Goal: Task Accomplishment & Management: Manage account settings

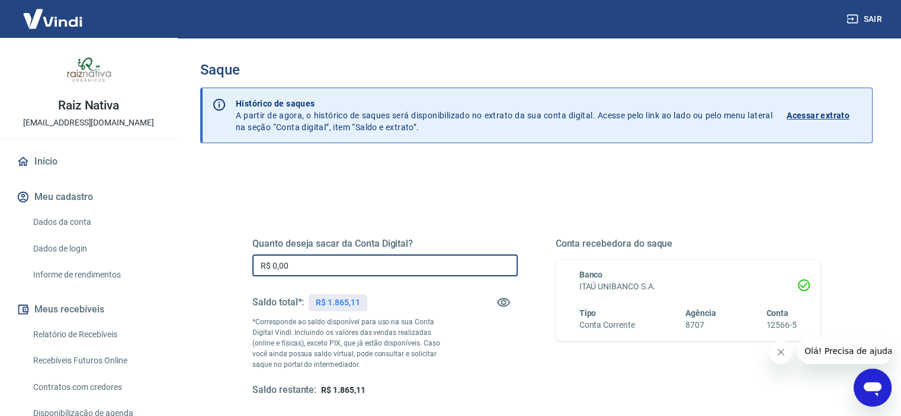
click at [306, 267] on input "R$ 0,00" at bounding box center [384, 266] width 265 height 22
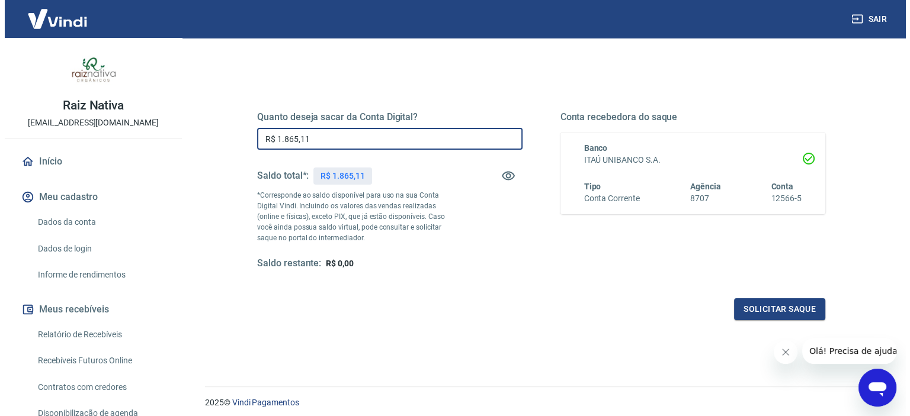
scroll to position [168, 0]
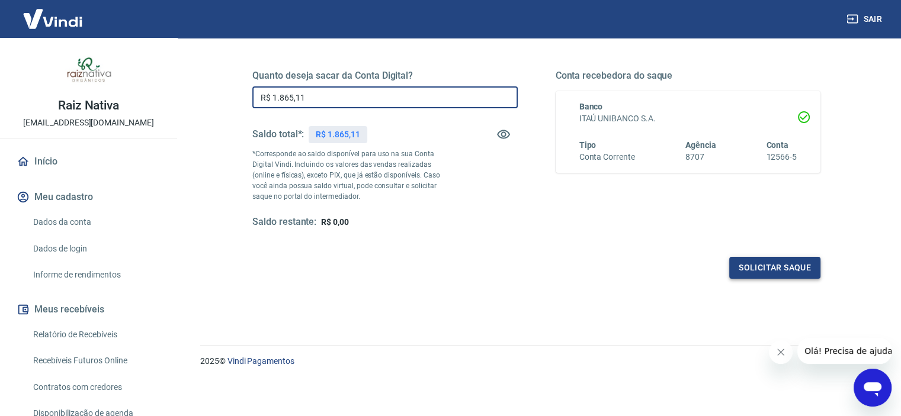
type input "R$ 1.865,11"
click at [783, 267] on button "Solicitar saque" at bounding box center [774, 268] width 91 height 22
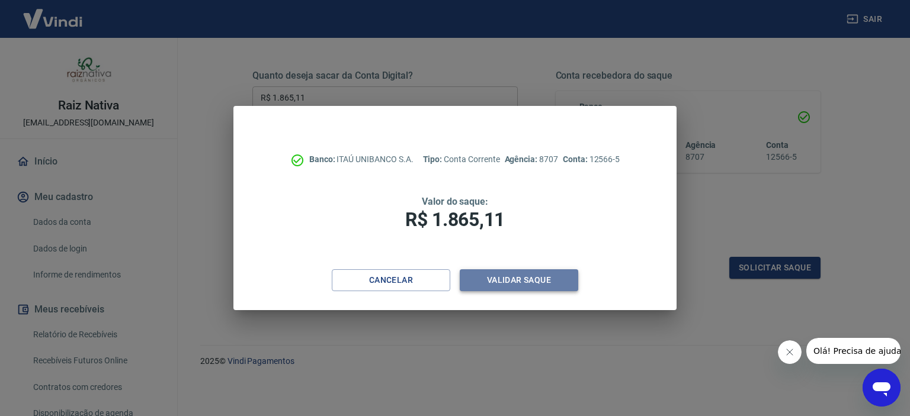
click at [535, 275] on button "Validar saque" at bounding box center [519, 280] width 118 height 22
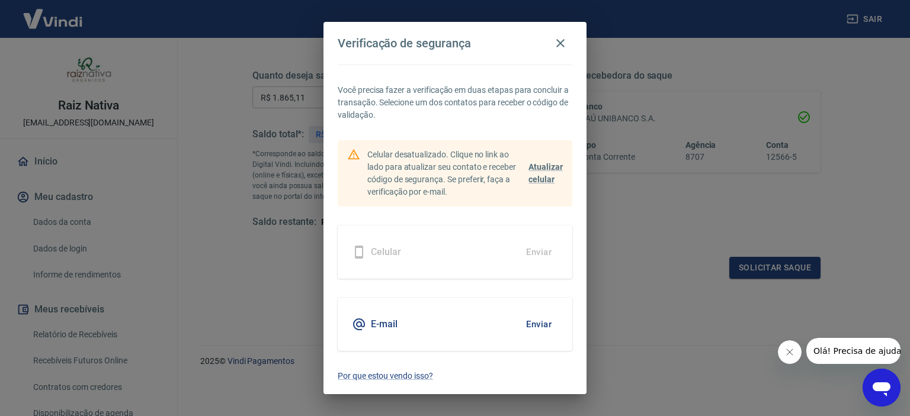
click at [538, 328] on button "Enviar" at bounding box center [538, 324] width 38 height 25
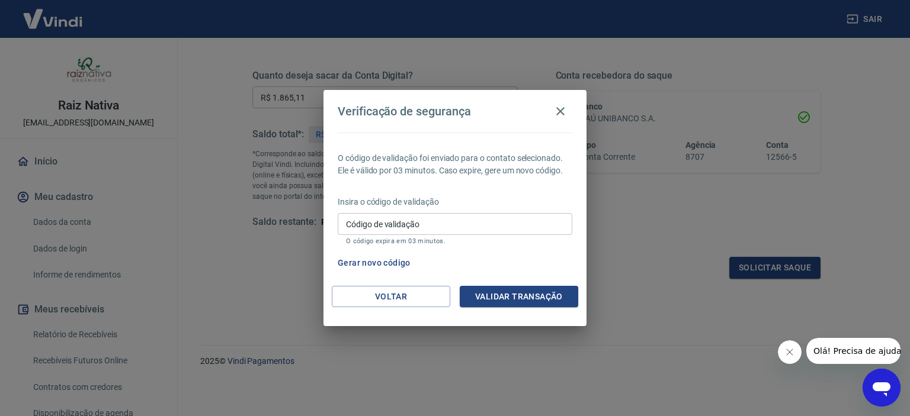
click at [489, 223] on input "Código de validação" at bounding box center [455, 224] width 235 height 22
paste input "964761"
type input "964761"
click at [497, 293] on button "Validar transação" at bounding box center [519, 297] width 118 height 22
